Goal: Task Accomplishment & Management: Use online tool/utility

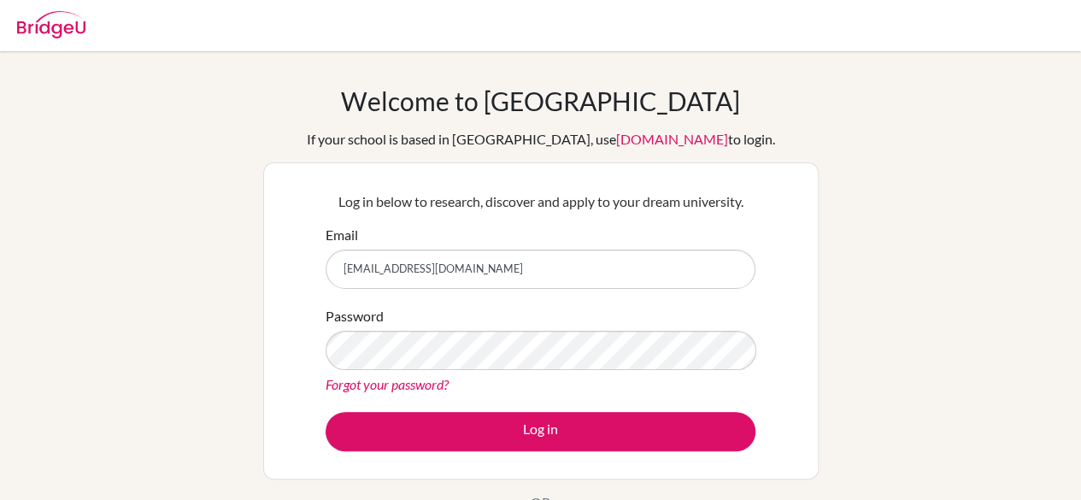
type input "[EMAIL_ADDRESS][DOMAIN_NAME]"
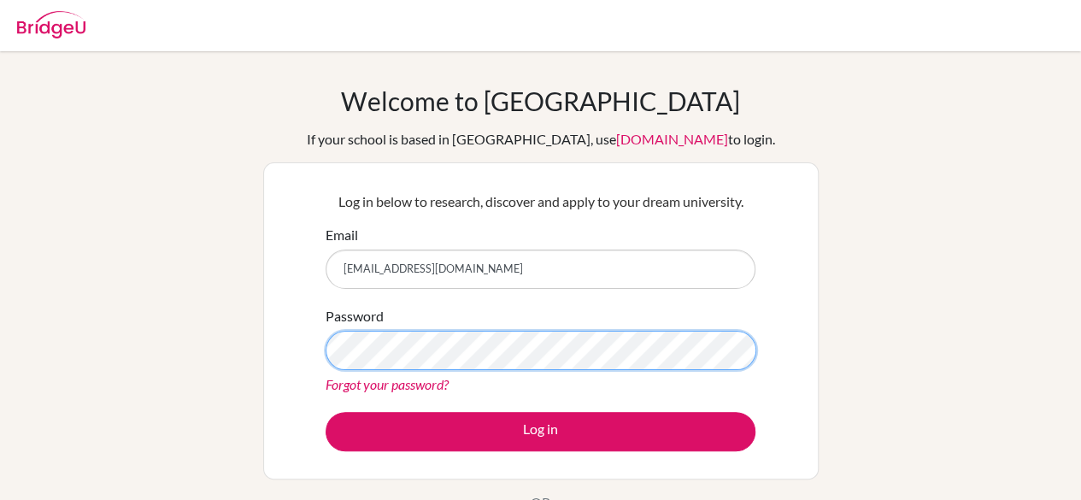
click at [326, 412] on button "Log in" at bounding box center [541, 431] width 430 height 39
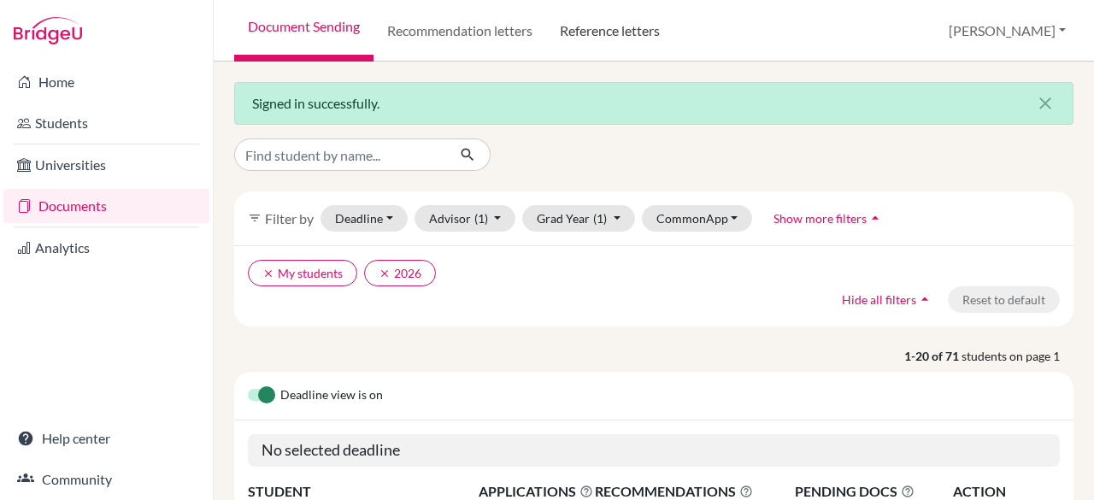
click at [633, 27] on link "Reference letters" at bounding box center [609, 31] width 127 height 62
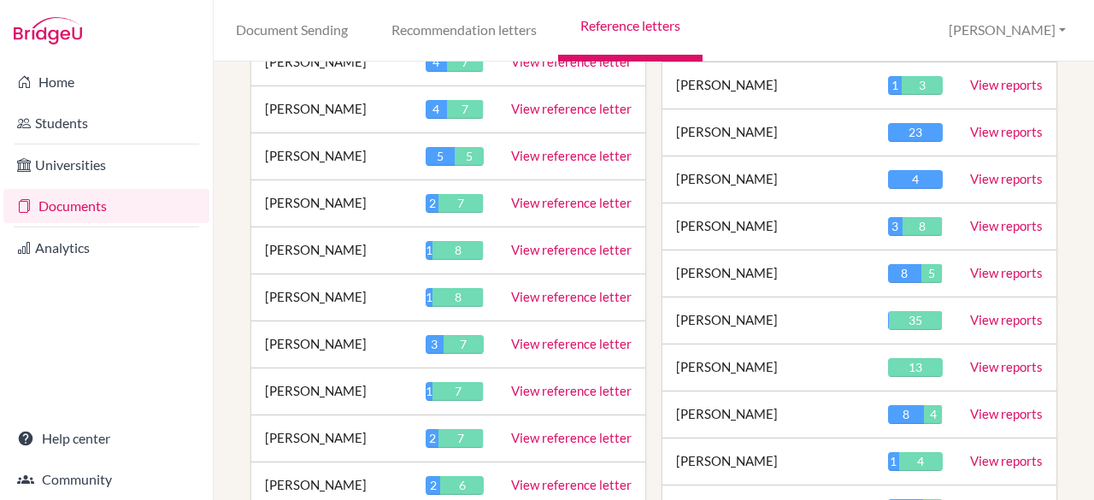
scroll to position [2702, 0]
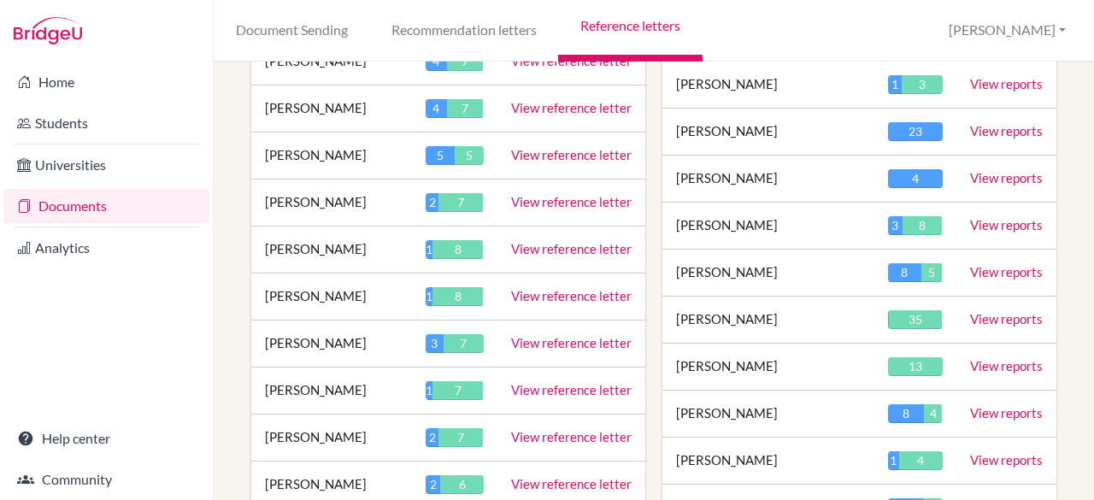
click at [578, 429] on link "View reference letter" at bounding box center [571, 436] width 121 height 15
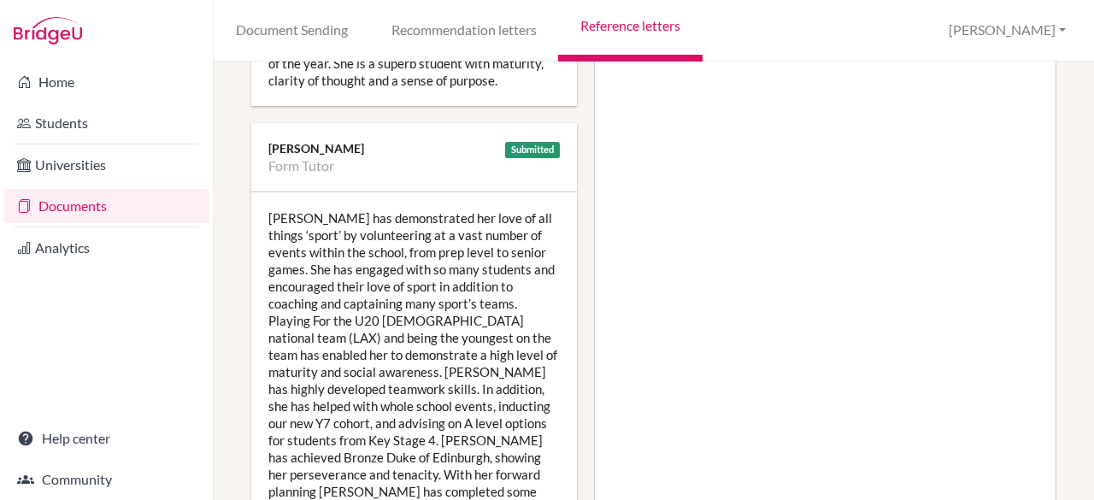
scroll to position [638, 0]
